Goal: Check status: Check status

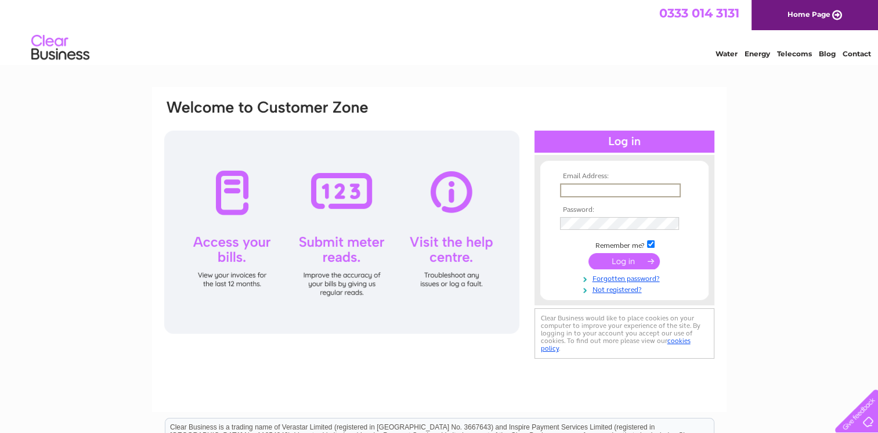
type input "mbarrettuk05@yahoo.co.uk"
click at [626, 259] on input "submit" at bounding box center [623, 260] width 71 height 16
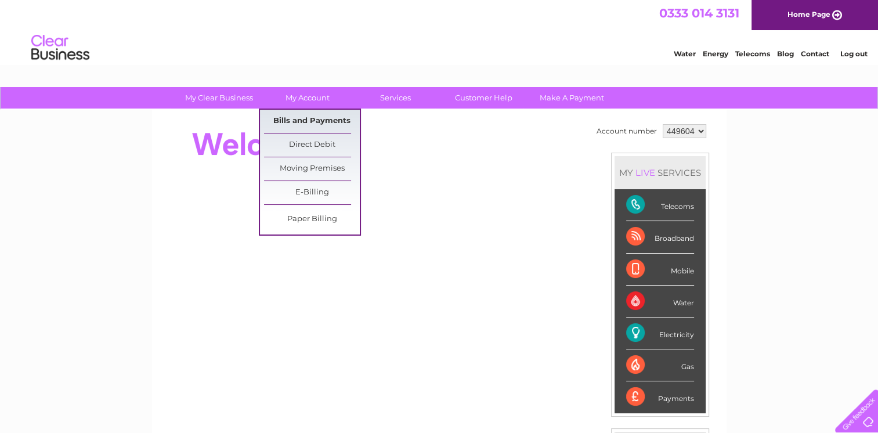
click at [300, 122] on link "Bills and Payments" at bounding box center [312, 121] width 96 height 23
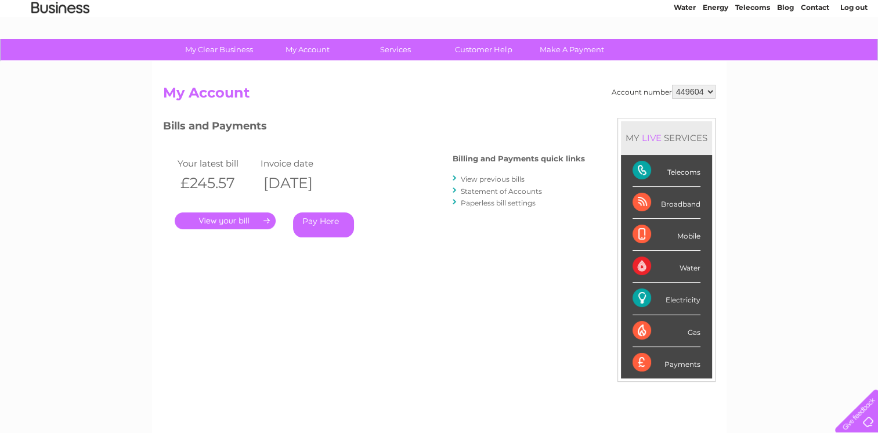
scroll to position [58, 0]
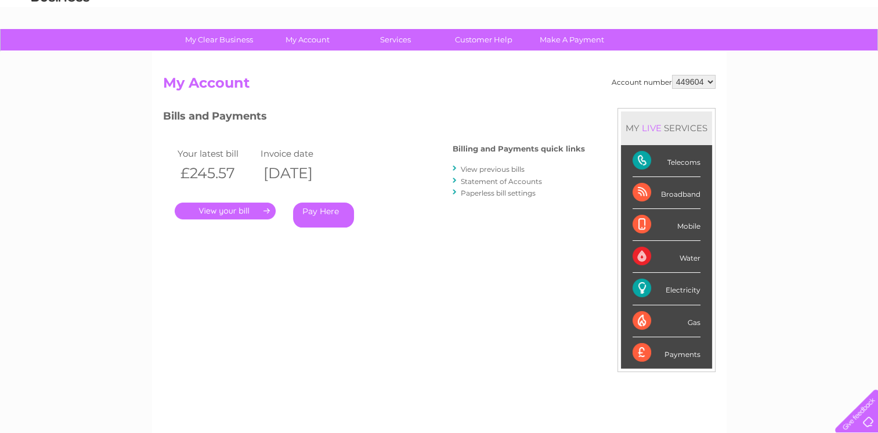
click at [225, 208] on link "." at bounding box center [225, 211] width 101 height 17
